Goal: Information Seeking & Learning: Learn about a topic

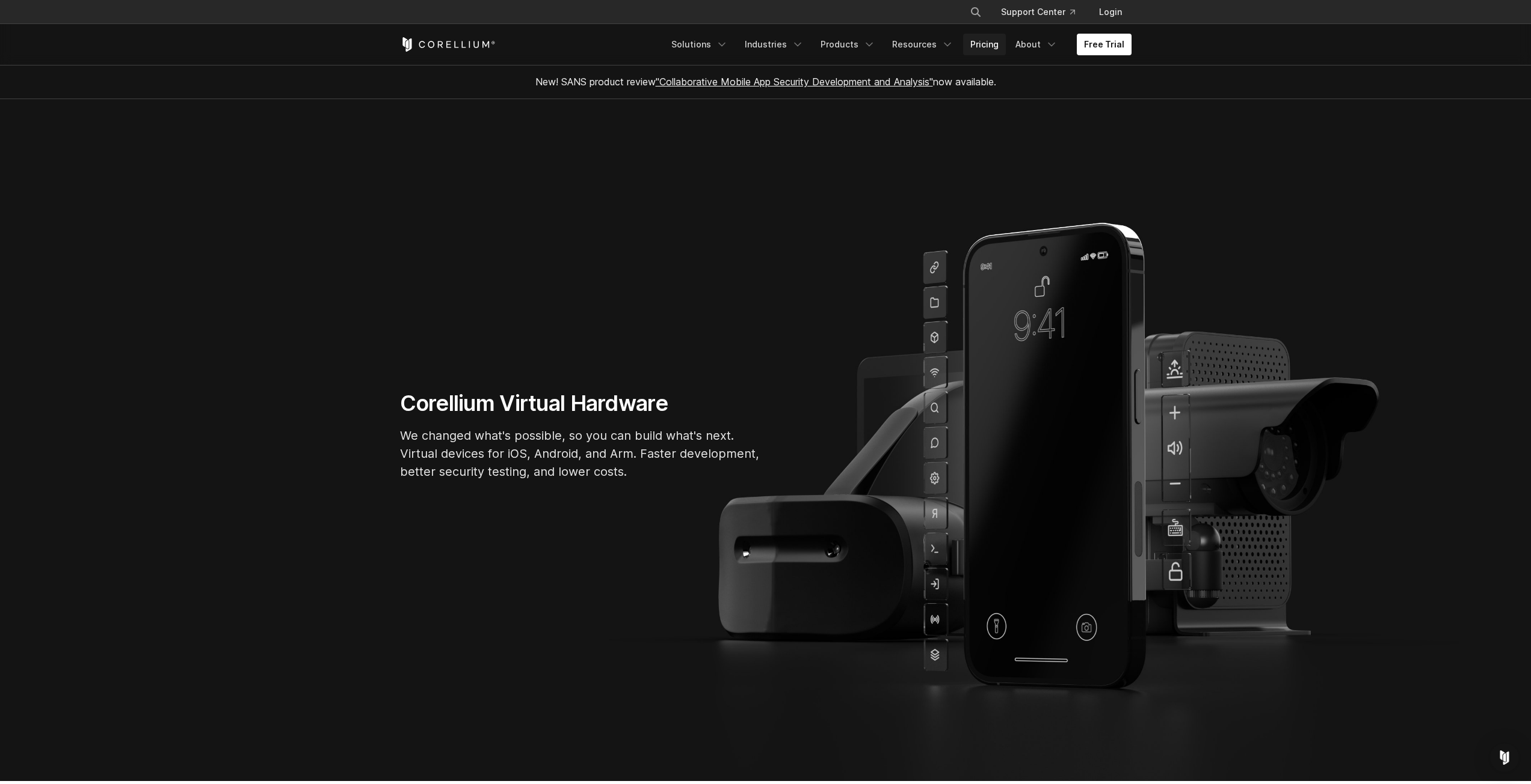
click at [984, 50] on link "Pricing" at bounding box center [984, 44] width 43 height 22
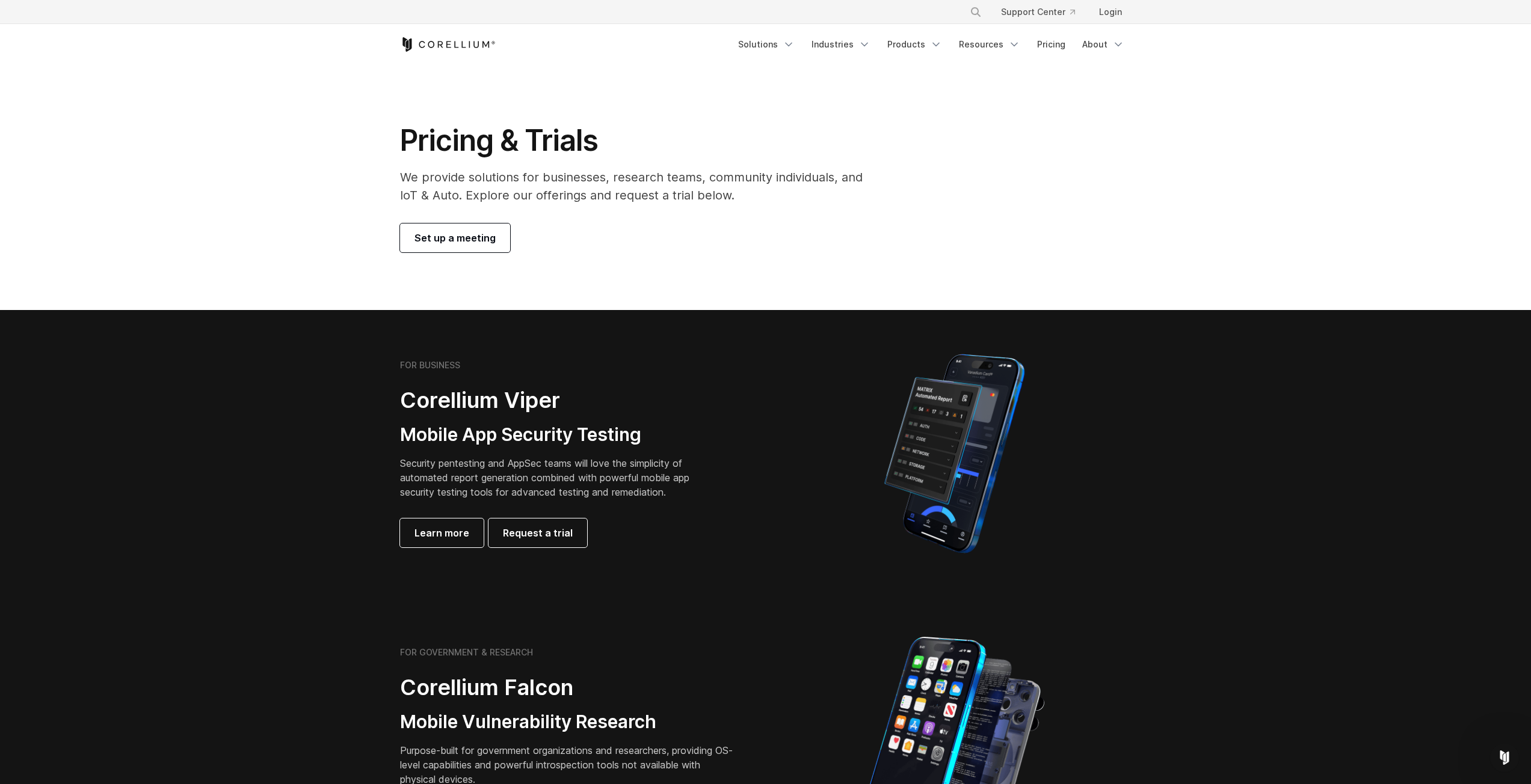
click at [629, 194] on p "We provide solutions for businesses, research teams, community individuals, and…" at bounding box center [639, 187] width 480 height 36
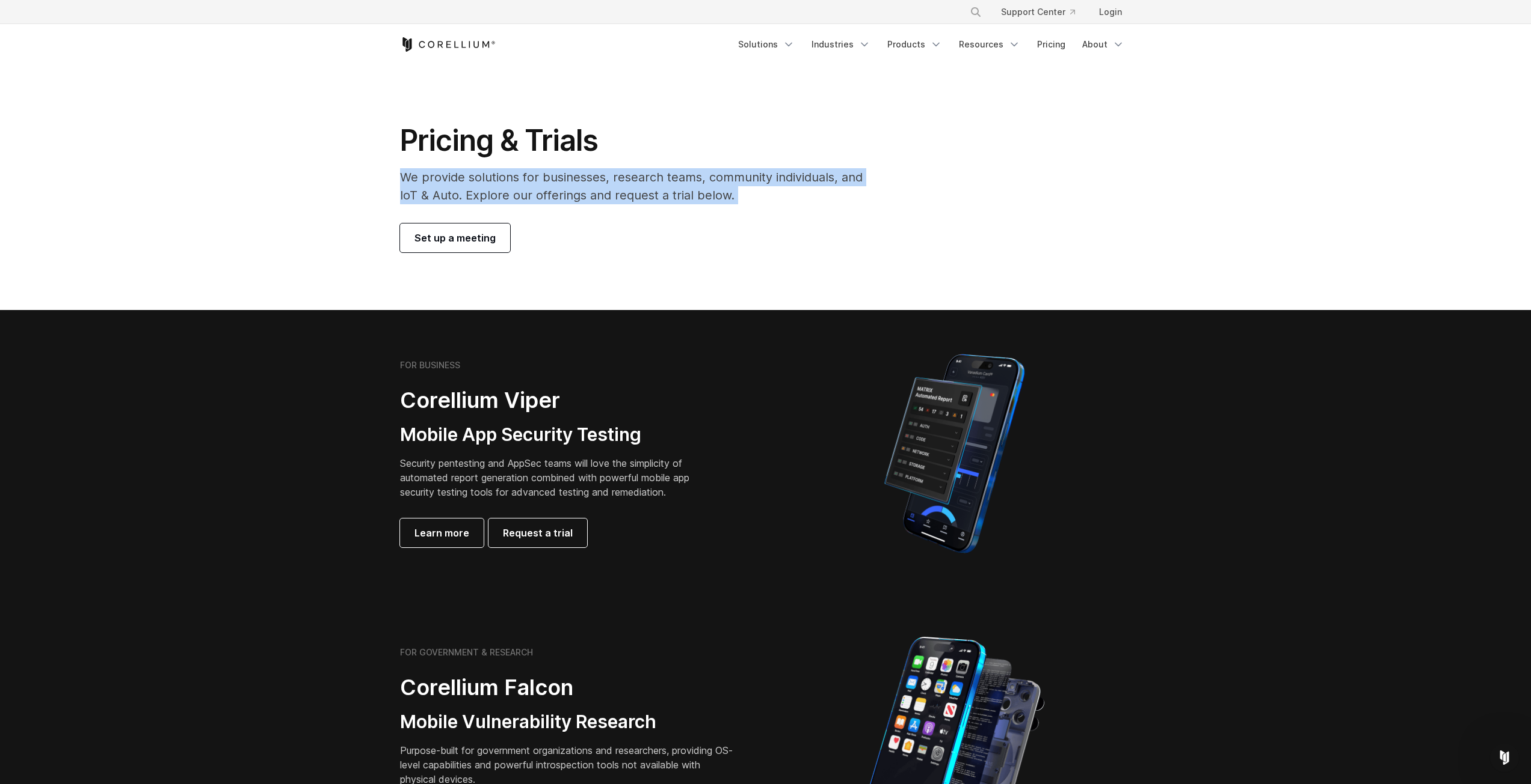
click at [629, 194] on p "We provide solutions for businesses, research teams, community individuals, and…" at bounding box center [639, 187] width 480 height 36
click at [928, 45] on link "Products" at bounding box center [914, 44] width 69 height 22
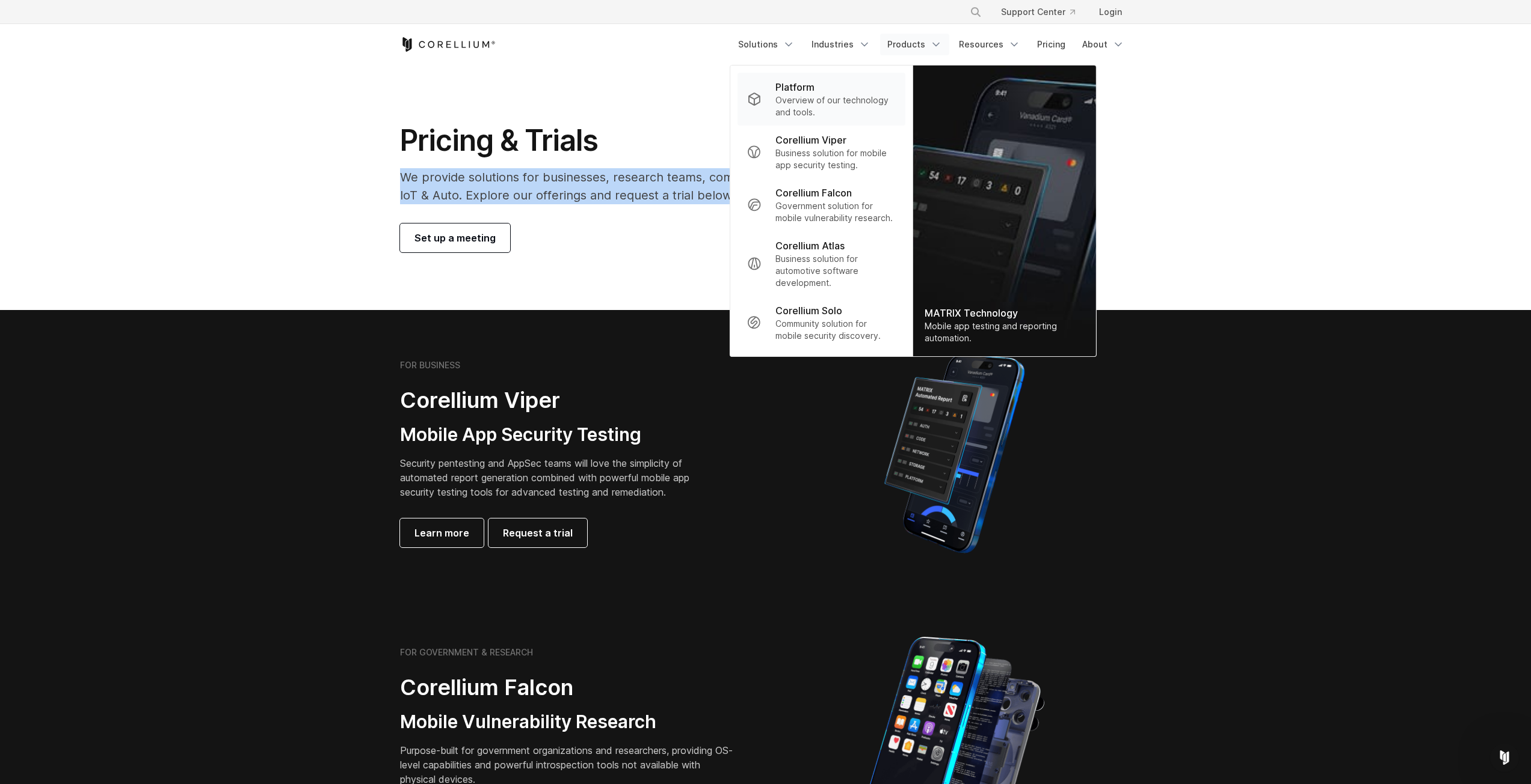
click at [807, 90] on p "Platform" at bounding box center [794, 87] width 39 height 15
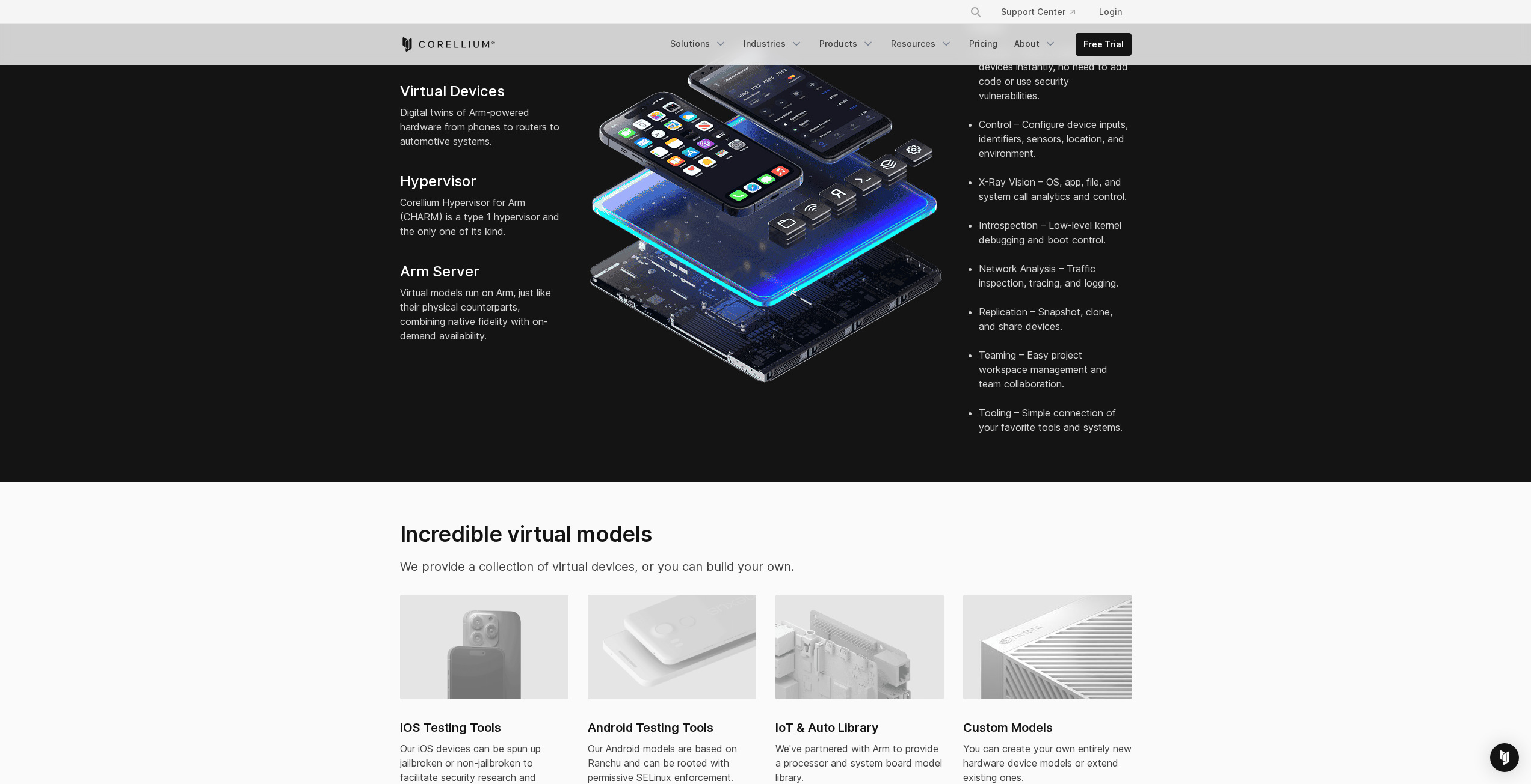
scroll to position [361, 0]
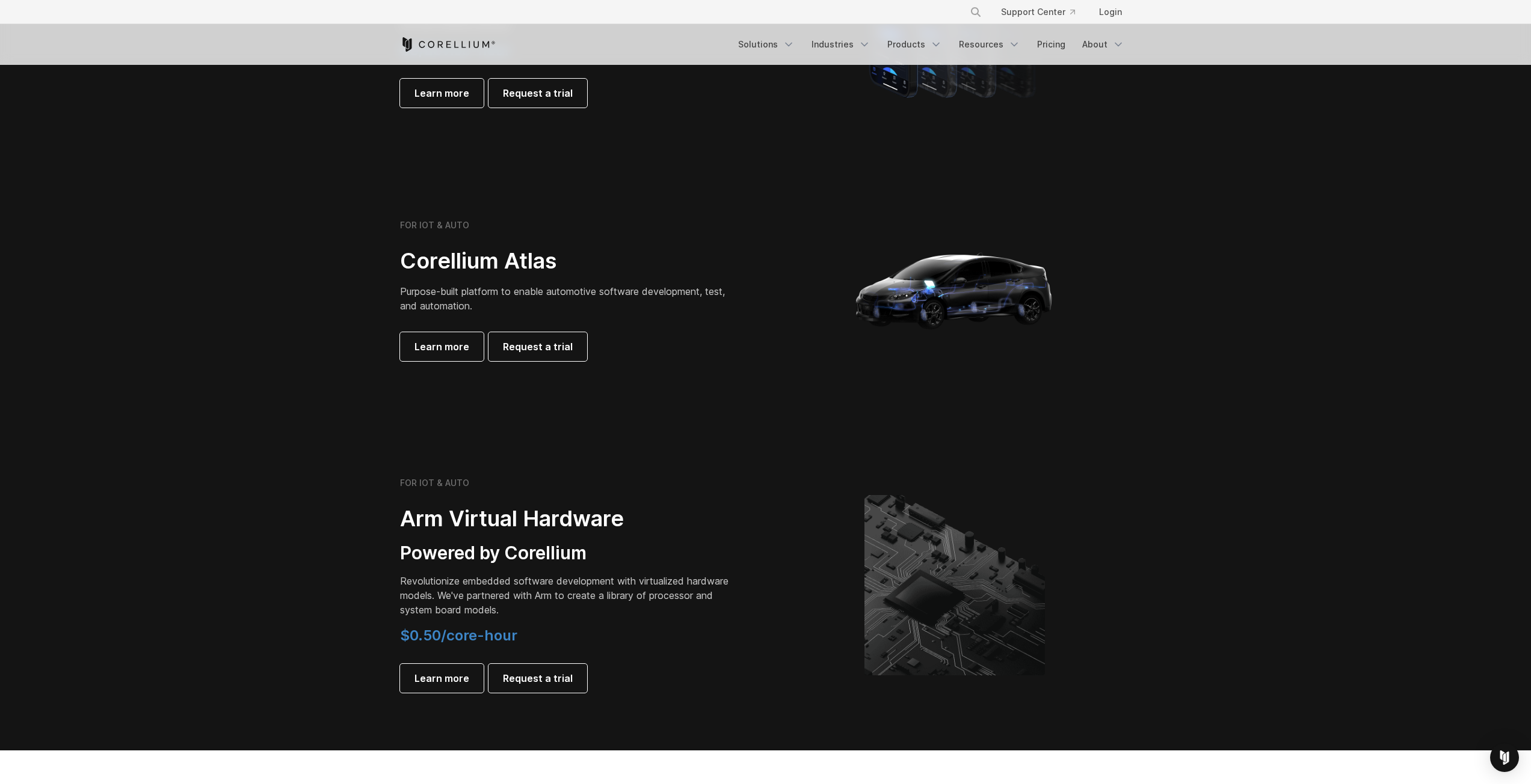
scroll to position [1022, 0]
